Goal: Information Seeking & Learning: Check status

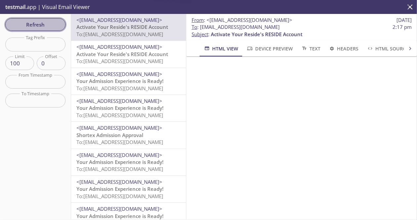
click at [44, 26] on span "Refresh" at bounding box center [36, 24] width 50 height 9
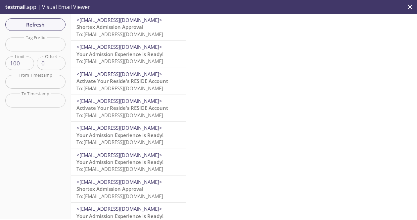
click at [130, 25] on span "Shortex Admission Approval" at bounding box center [109, 27] width 67 height 7
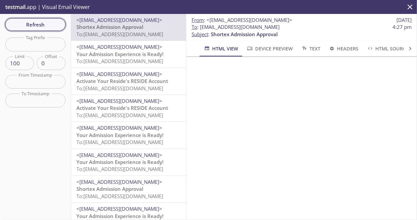
click at [59, 23] on span "Refresh" at bounding box center [36, 24] width 50 height 9
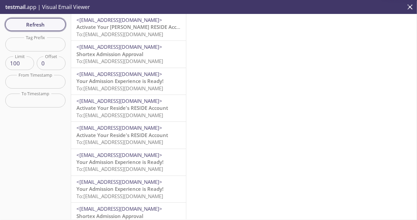
click at [37, 25] on span "Refresh" at bounding box center [36, 24] width 50 height 9
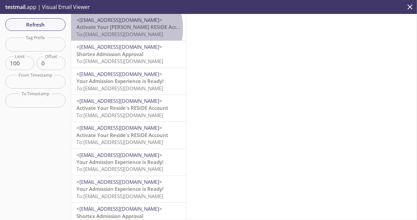
click at [118, 29] on span "Activate Your Hu Bradley's RESIDE Account" at bounding box center [132, 27] width 112 height 7
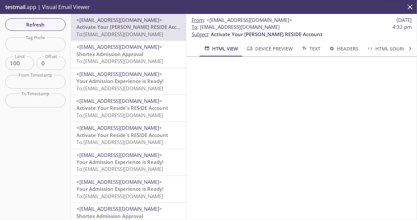
scroll to position [33, 0]
drag, startPoint x: 287, startPoint y: 28, endPoint x: 201, endPoint y: 30, distance: 86.1
click at [201, 30] on span "To : burrito.odirecotr@inbox.testmail.app 4:32 pm" at bounding box center [302, 27] width 220 height 7
copy span "burrito.odirecotr@inbox.testmail.app"
click at [40, 21] on span "Refresh" at bounding box center [36, 24] width 50 height 9
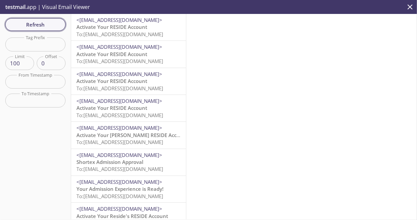
click at [56, 26] on span "Refresh" at bounding box center [36, 24] width 50 height 9
click at [162, 135] on span "Activate Your Hu Bradley's RESIDE Account" at bounding box center [132, 134] width 112 height 7
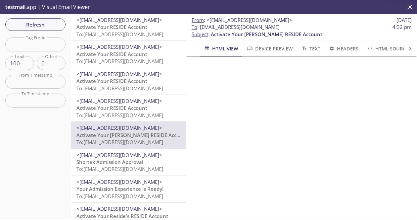
scroll to position [197, 0]
click at [137, 29] on span "Activate Your RESIDE Account" at bounding box center [111, 27] width 71 height 7
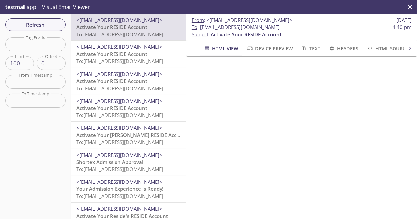
drag, startPoint x: 281, startPoint y: 27, endPoint x: 199, endPoint y: 26, distance: 82.1
click at [199, 26] on span "To : burrito.clerk04@inbox.testmail.app 4:40 pm" at bounding box center [302, 27] width 220 height 7
copy span "burrito.clerk04@inbox.testmail.app"
click at [47, 23] on span "Refresh" at bounding box center [36, 24] width 50 height 9
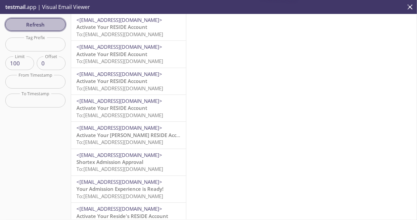
click at [38, 24] on span "Refresh" at bounding box center [36, 24] width 50 height 9
click at [58, 26] on span "Refresh" at bounding box center [36, 24] width 50 height 9
click at [56, 25] on span "Refresh" at bounding box center [36, 24] width 50 height 9
click at [41, 29] on button "Refresh" at bounding box center [35, 24] width 60 height 13
click at [34, 26] on span "Refresh" at bounding box center [36, 24] width 50 height 9
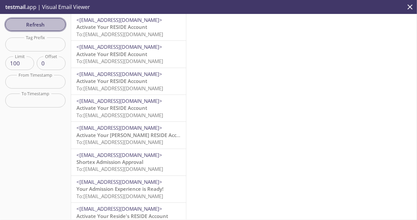
click at [58, 22] on span "Refresh" at bounding box center [36, 24] width 50 height 9
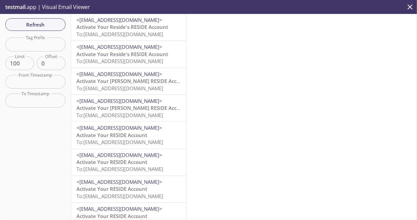
click at [150, 29] on span "Activate Your Reside's RESIDE Account" at bounding box center [122, 27] width 92 height 7
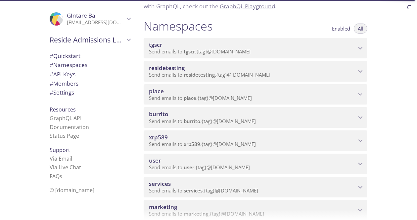
scroll to position [66, 0]
click at [192, 67] on span "residetesting" at bounding box center [252, 66] width 207 height 7
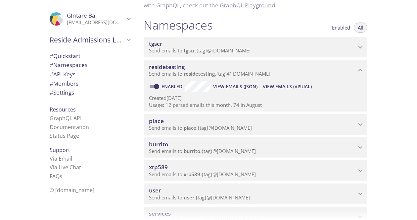
click at [277, 87] on span "View Emails (Visual)" at bounding box center [287, 86] width 49 height 8
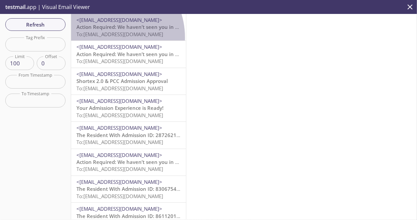
click at [104, 37] on p "Action Required: We haven’t seen you in your Reside account lately! To: residet…" at bounding box center [128, 31] width 104 height 14
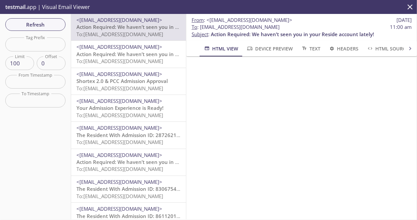
scroll to position [33, 0]
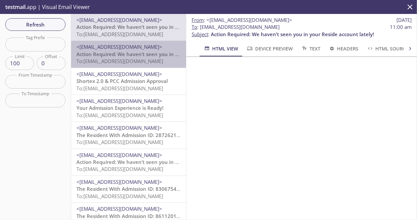
click at [139, 51] on span "Action Required: We haven’t seen you in your Reside account lately!" at bounding box center [157, 54] width 163 height 7
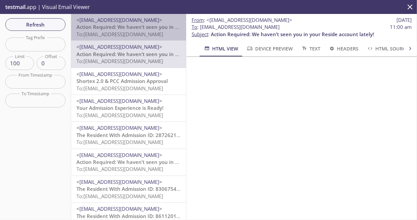
click at [136, 37] on p "Action Required: We haven’t seen you in your Reside account lately! To: residet…" at bounding box center [128, 31] width 104 height 14
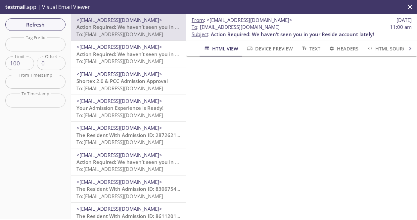
click at [126, 53] on span "Action Required: We haven’t seen you in your Reside account lately!" at bounding box center [157, 54] width 163 height 7
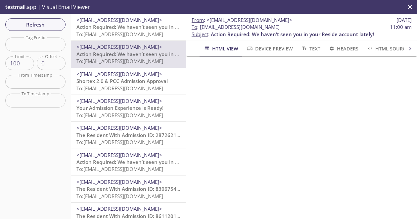
scroll to position [33, 0]
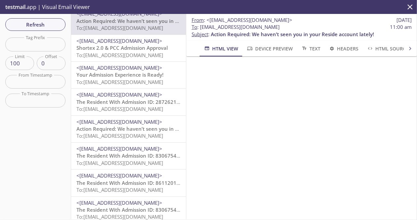
click at [150, 123] on span "<[EMAIL_ADDRESS][DOMAIN_NAME]>" at bounding box center [119, 121] width 86 height 7
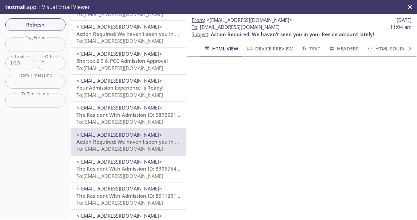
scroll to position [33, 0]
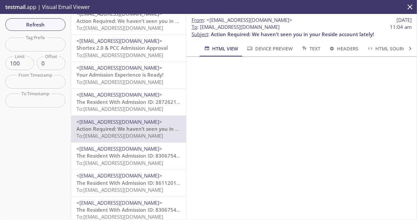
click at [134, 149] on span "<[EMAIL_ADDRESS][DOMAIN_NAME]>" at bounding box center [119, 148] width 86 height 7
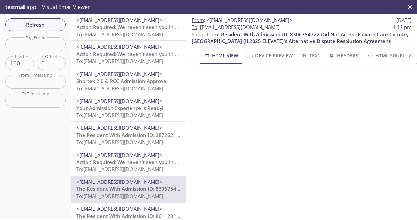
drag, startPoint x: 328, startPoint y: 27, endPoint x: 200, endPoint y: 26, distance: 128.2
click at [200, 26] on span "To : residetesting.organization_admin@inbox.testmail.app 4:44 pm" at bounding box center [302, 27] width 220 height 7
copy span "[EMAIL_ADDRESS][DOMAIN_NAME]"
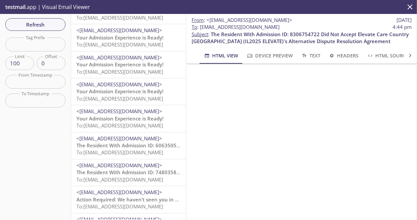
scroll to position [1325, 0]
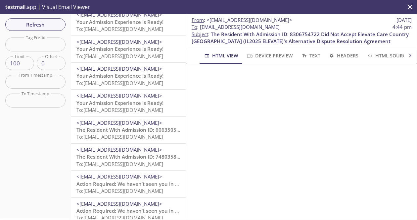
click at [144, 126] on span "The Resident With Admission ID: 6063505210 Did Not Accept Parkside Center for N…" at bounding box center [315, 129] width 478 height 7
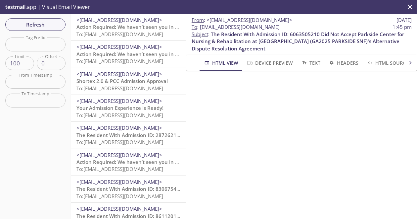
click at [143, 25] on span "Action Required: We haven’t seen you in your Reside account lately!" at bounding box center [157, 27] width 163 height 7
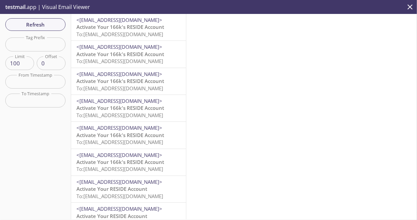
click at [133, 34] on span "To: burrito.username07@inbox.testmail.app" at bounding box center [119, 34] width 87 height 7
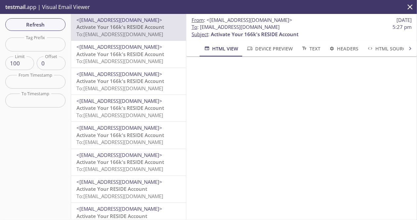
click at [148, 62] on span "To: burrito.username06@inbox.testmail.app" at bounding box center [119, 61] width 87 height 7
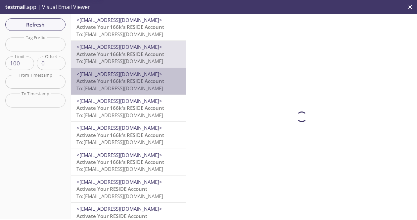
click at [152, 81] on span "Activate Your 166k's RESIDE Account" at bounding box center [120, 80] width 88 height 7
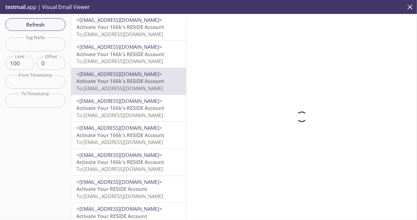
click at [159, 101] on span "<notify@resideadmissions.com>" at bounding box center [128, 100] width 104 height 7
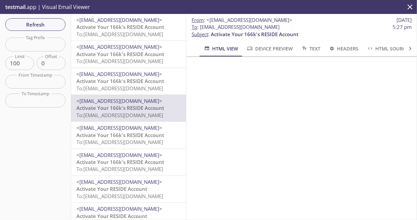
click at [142, 30] on span "Activate Your 166k's RESIDE Account" at bounding box center [120, 27] width 88 height 7
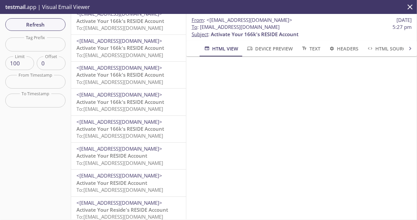
scroll to position [33, 0]
click at [56, 26] on span "Refresh" at bounding box center [36, 24] width 50 height 9
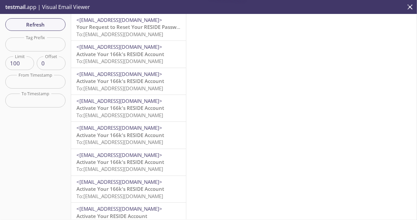
click at [113, 33] on span "To: burrito.regression0909@inbox.testmail.app" at bounding box center [119, 34] width 87 height 7
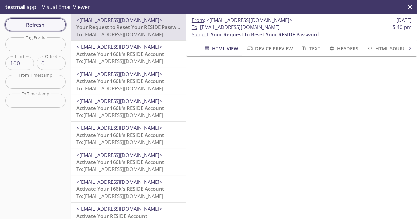
click at [44, 30] on button "Refresh" at bounding box center [35, 24] width 60 height 13
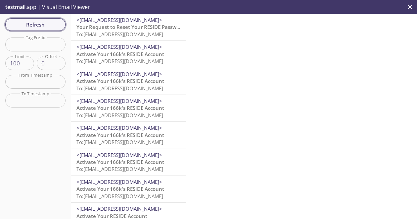
click at [60, 21] on span "Refresh" at bounding box center [36, 24] width 50 height 9
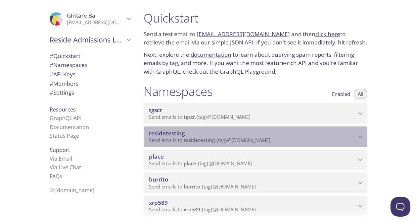
click at [181, 132] on span "residetesting" at bounding box center [167, 133] width 36 height 8
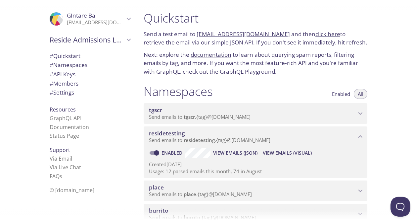
click at [284, 152] on span "View Emails (Visual)" at bounding box center [287, 153] width 49 height 8
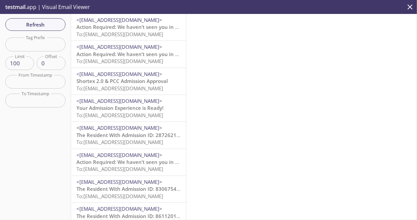
click at [147, 37] on span "To: [EMAIL_ADDRESS][DOMAIN_NAME]" at bounding box center [119, 34] width 87 height 7
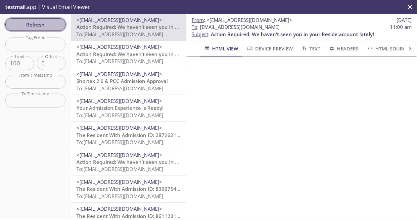
click at [56, 28] on span "Refresh" at bounding box center [36, 24] width 50 height 9
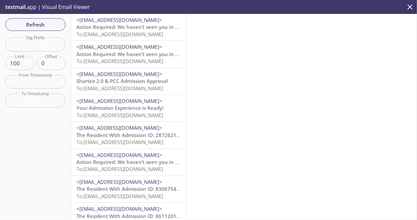
click at [135, 24] on span "Action Required: We haven’t seen you in your Reside account lately!" at bounding box center [157, 27] width 163 height 7
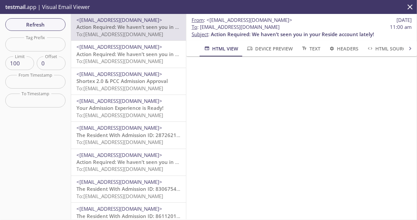
scroll to position [104, 0]
click at [51, 26] on span "Refresh" at bounding box center [36, 24] width 50 height 9
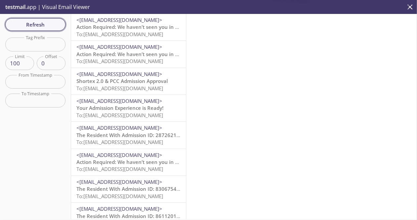
click at [51, 25] on span "Refresh" at bounding box center [36, 24] width 50 height 9
click at [161, 34] on span "To: [EMAIL_ADDRESS][DOMAIN_NAME]" at bounding box center [119, 34] width 87 height 7
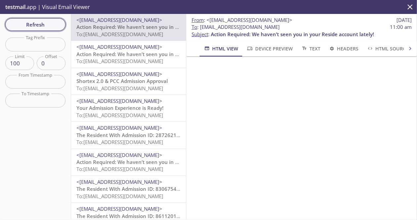
click at [36, 27] on span "Refresh" at bounding box center [36, 24] width 50 height 9
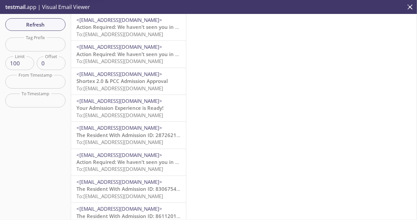
click at [123, 25] on span "Action Required: We haven’t seen you in your Reside account lately!" at bounding box center [157, 27] width 163 height 7
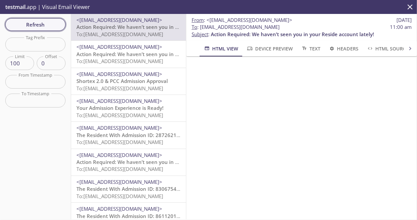
click at [48, 26] on span "Refresh" at bounding box center [36, 24] width 50 height 9
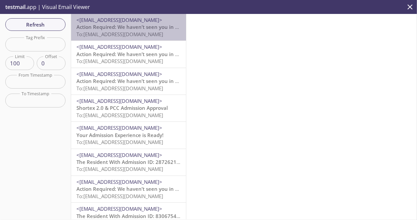
click at [131, 24] on span "Action Required: We haven’t seen you in your Reside account lately!" at bounding box center [157, 27] width 163 height 7
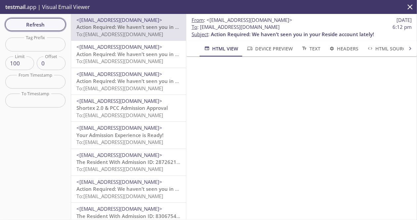
click at [52, 22] on span "Refresh" at bounding box center [36, 24] width 50 height 9
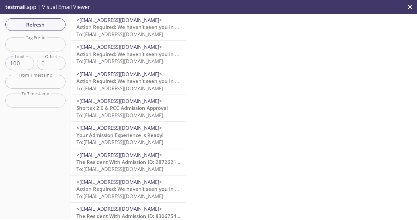
click at [144, 26] on span "Action Required: We haven’t seen you in your Reside account lately!" at bounding box center [157, 27] width 163 height 7
